Goal: Task Accomplishment & Management: Manage account settings

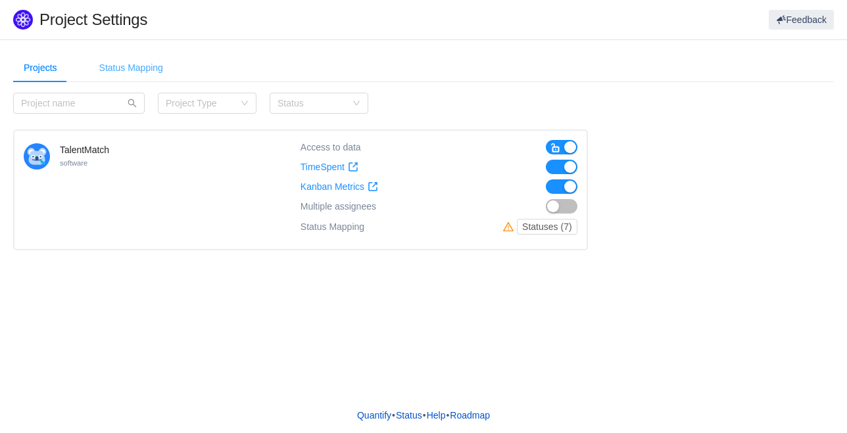
click at [152, 65] on div "Status Mapping" at bounding box center [131, 68] width 85 height 30
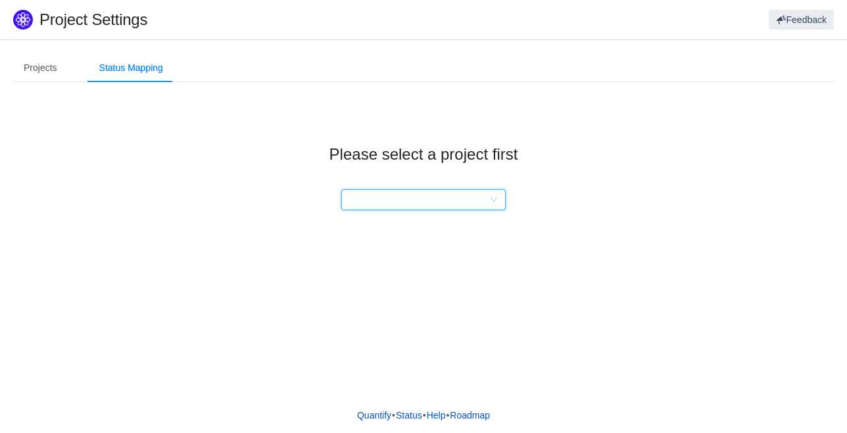
click at [489, 205] on div at bounding box center [419, 200] width 140 height 20
click at [413, 232] on li "TalentMatch" at bounding box center [423, 225] width 164 height 21
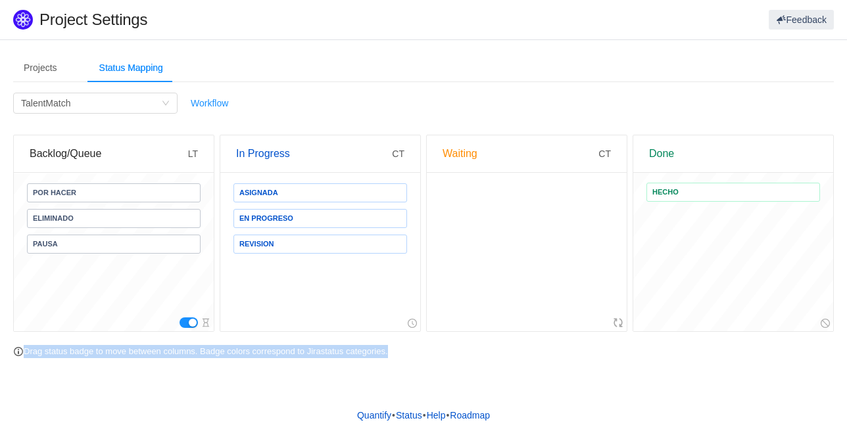
drag, startPoint x: 846, startPoint y: 216, endPoint x: 849, endPoint y: 289, distance: 73.7
click at [846, 289] on html "Project Settings Feedback Projects Status Mapping Category Project Type Status …" at bounding box center [423, 216] width 847 height 433
click at [756, 324] on div at bounding box center [733, 324] width 200 height 16
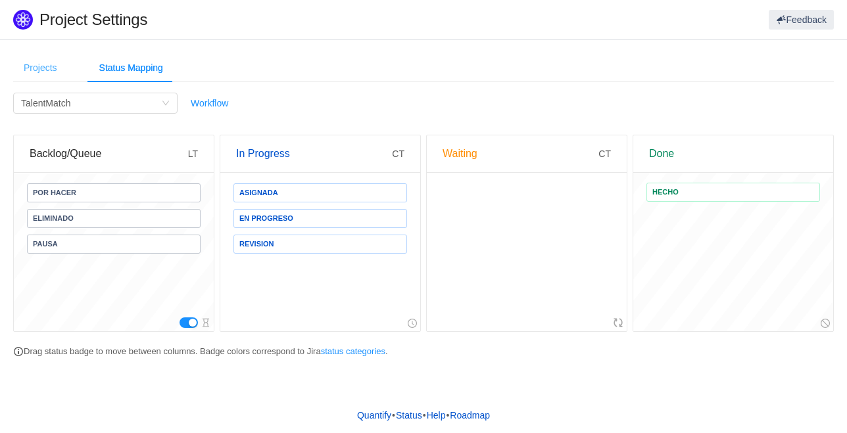
click at [42, 62] on div "Projects" at bounding box center [40, 68] width 55 height 30
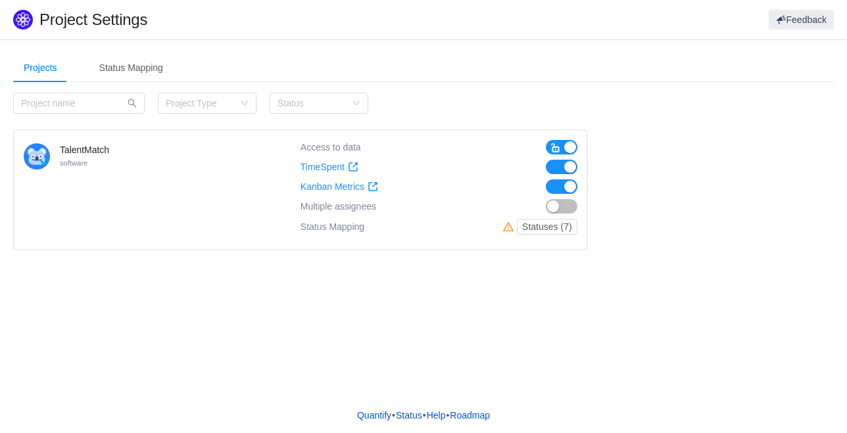
click at [569, 203] on button "button" at bounding box center [562, 206] width 32 height 14
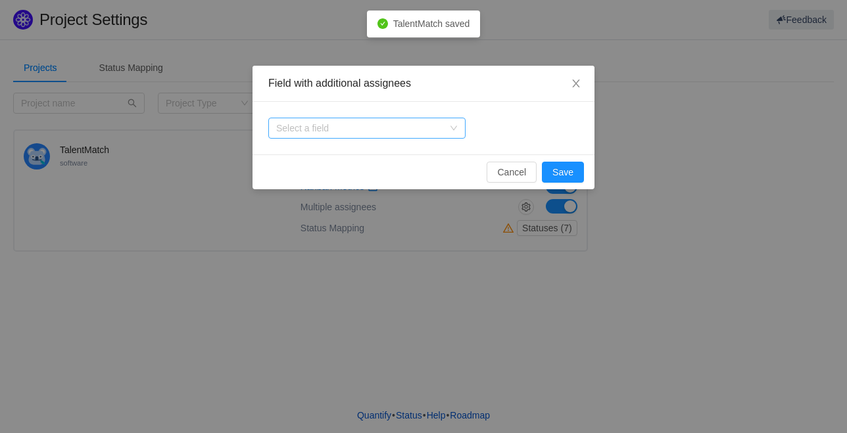
click at [393, 133] on div "Select a field" at bounding box center [359, 128] width 167 height 13
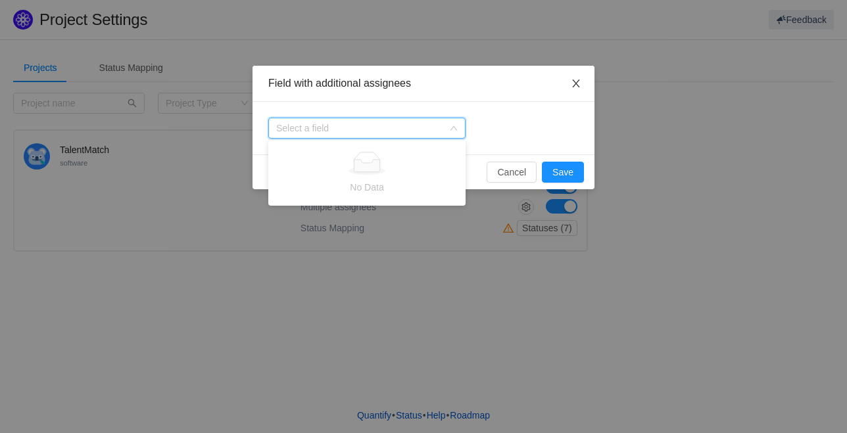
click at [581, 87] on icon "icon: close" at bounding box center [576, 83] width 11 height 11
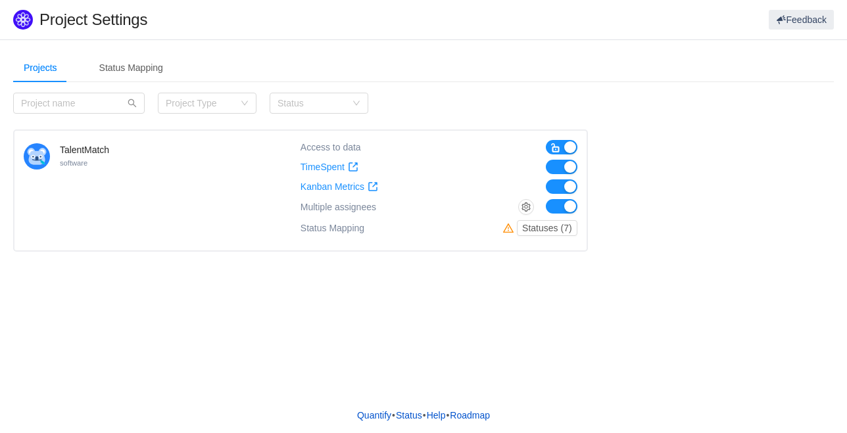
click at [505, 310] on div "Projects Status Mapping Category Project Type Status TalentMatch software Acces…" at bounding box center [423, 218] width 847 height 358
click at [555, 208] on button "button" at bounding box center [562, 206] width 32 height 14
click at [414, 316] on div "Projects Status Mapping Category Project Type Status TalentMatch software Acces…" at bounding box center [423, 218] width 847 height 358
click at [150, 64] on div "Status Mapping" at bounding box center [131, 68] width 85 height 30
